Goal: Navigation & Orientation: Go to known website

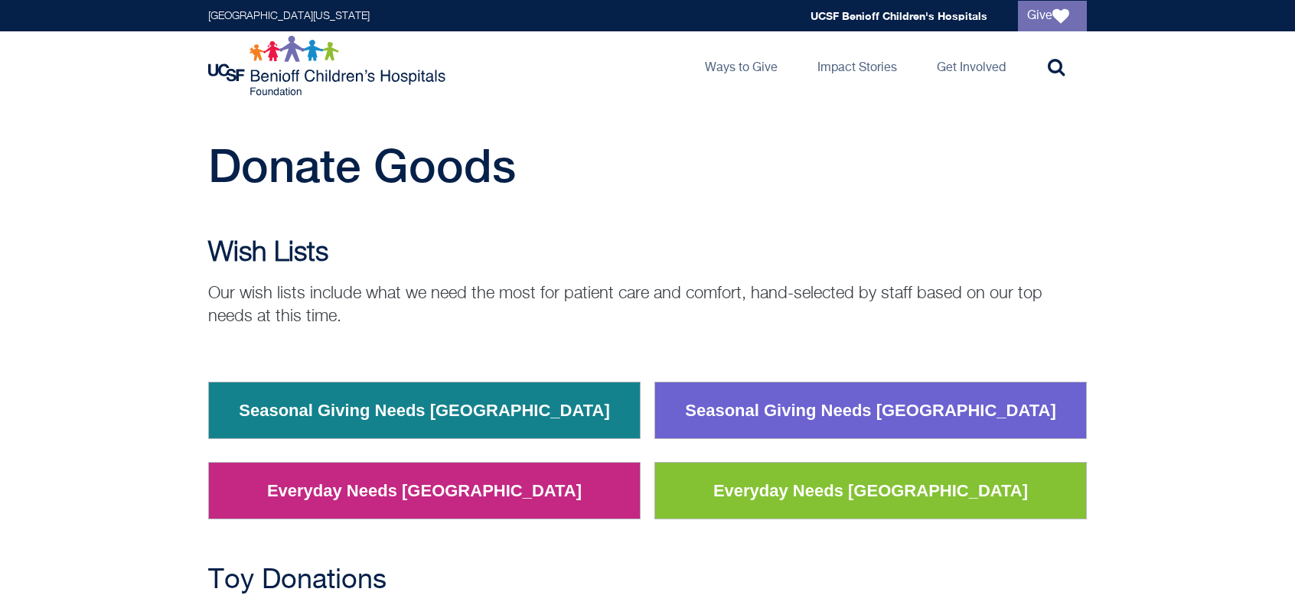
click at [285, 63] on img at bounding box center [328, 65] width 241 height 61
click at [292, 67] on img at bounding box center [328, 65] width 241 height 61
